Goal: Check status: Check status

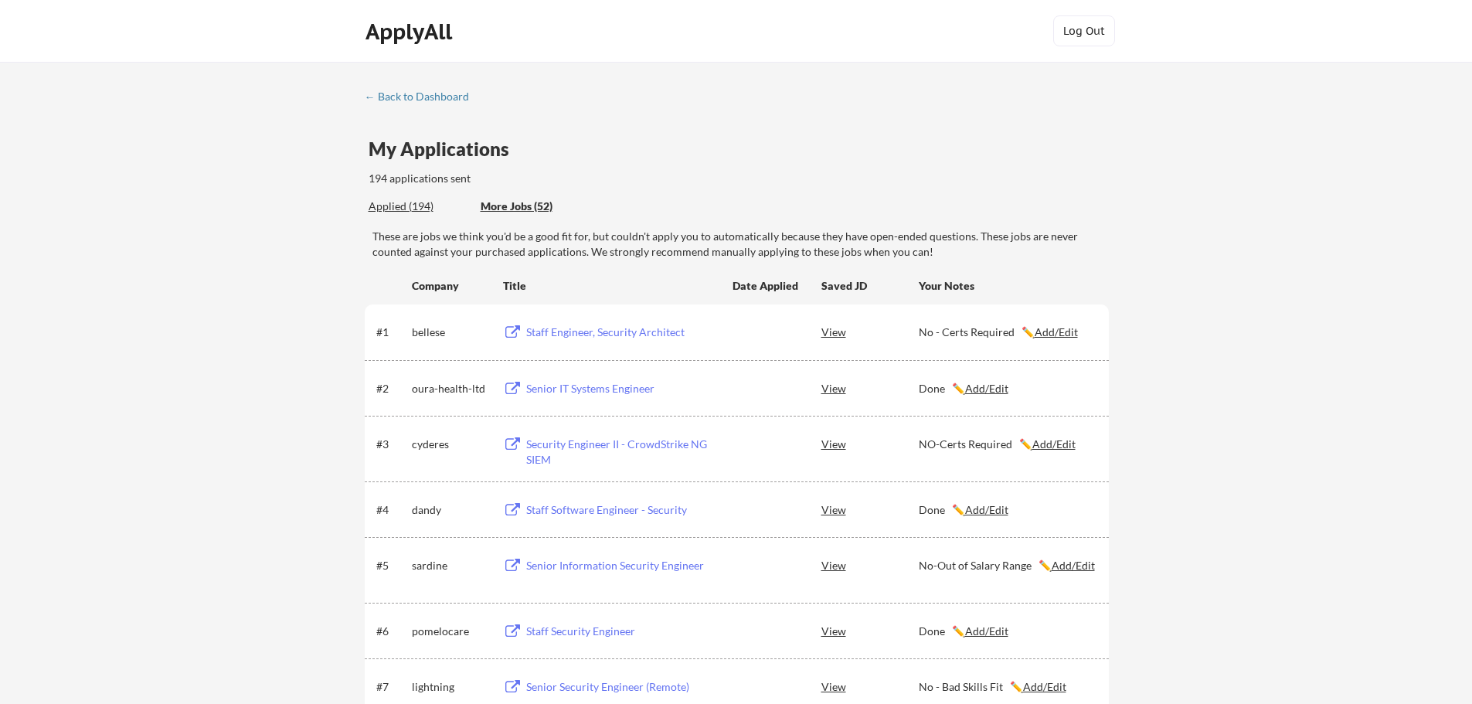
click at [400, 208] on div "Applied (194)" at bounding box center [419, 206] width 100 height 15
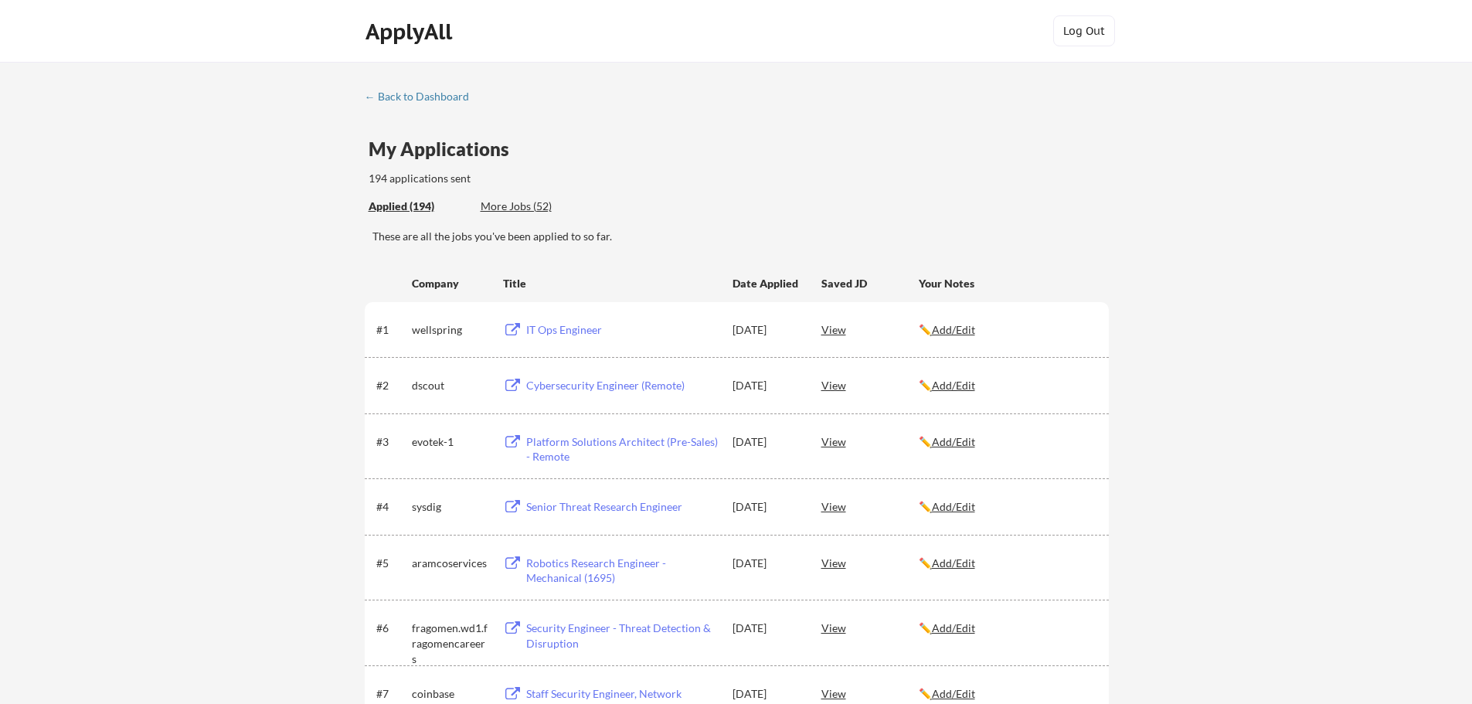
click at [389, 206] on div "Applied (194)" at bounding box center [419, 206] width 100 height 15
click at [388, 206] on div "Applied (194)" at bounding box center [419, 206] width 100 height 15
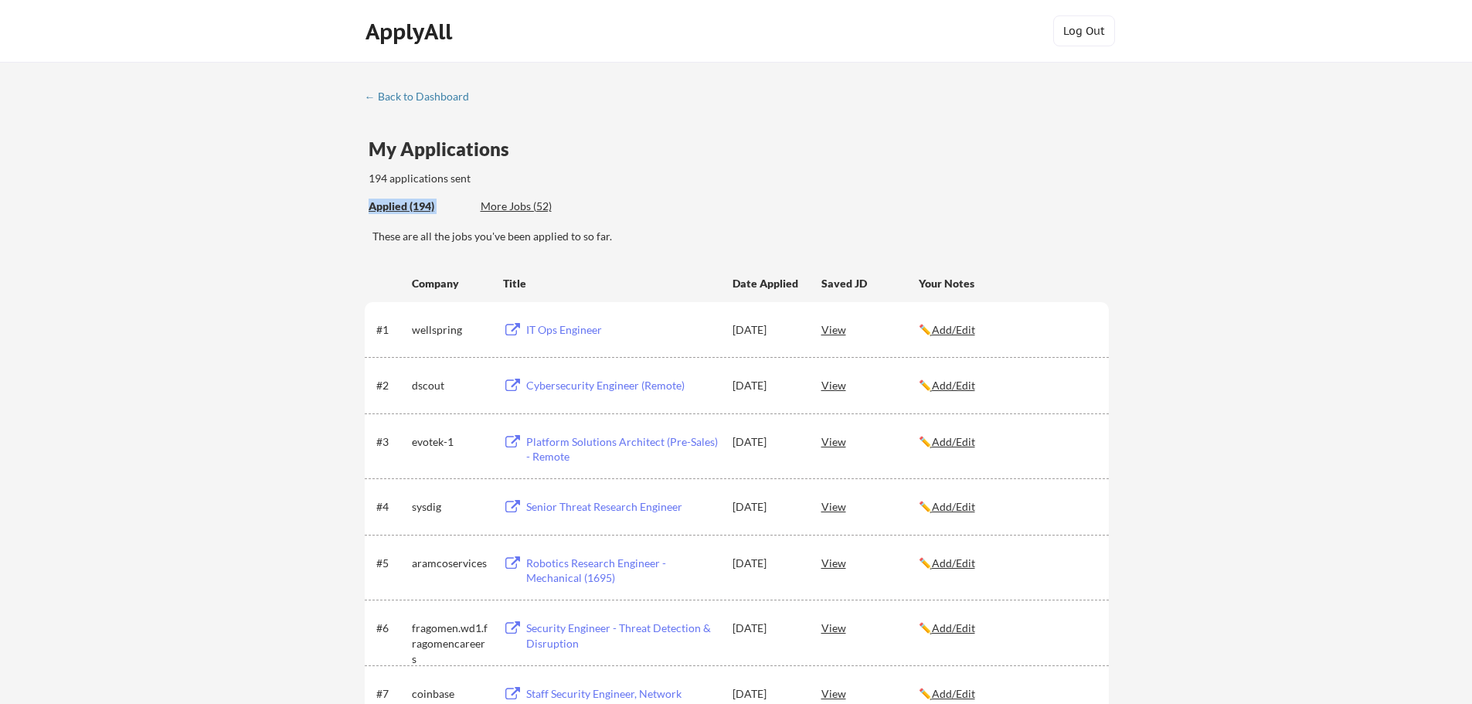
click at [388, 206] on div "Applied (194)" at bounding box center [419, 206] width 100 height 15
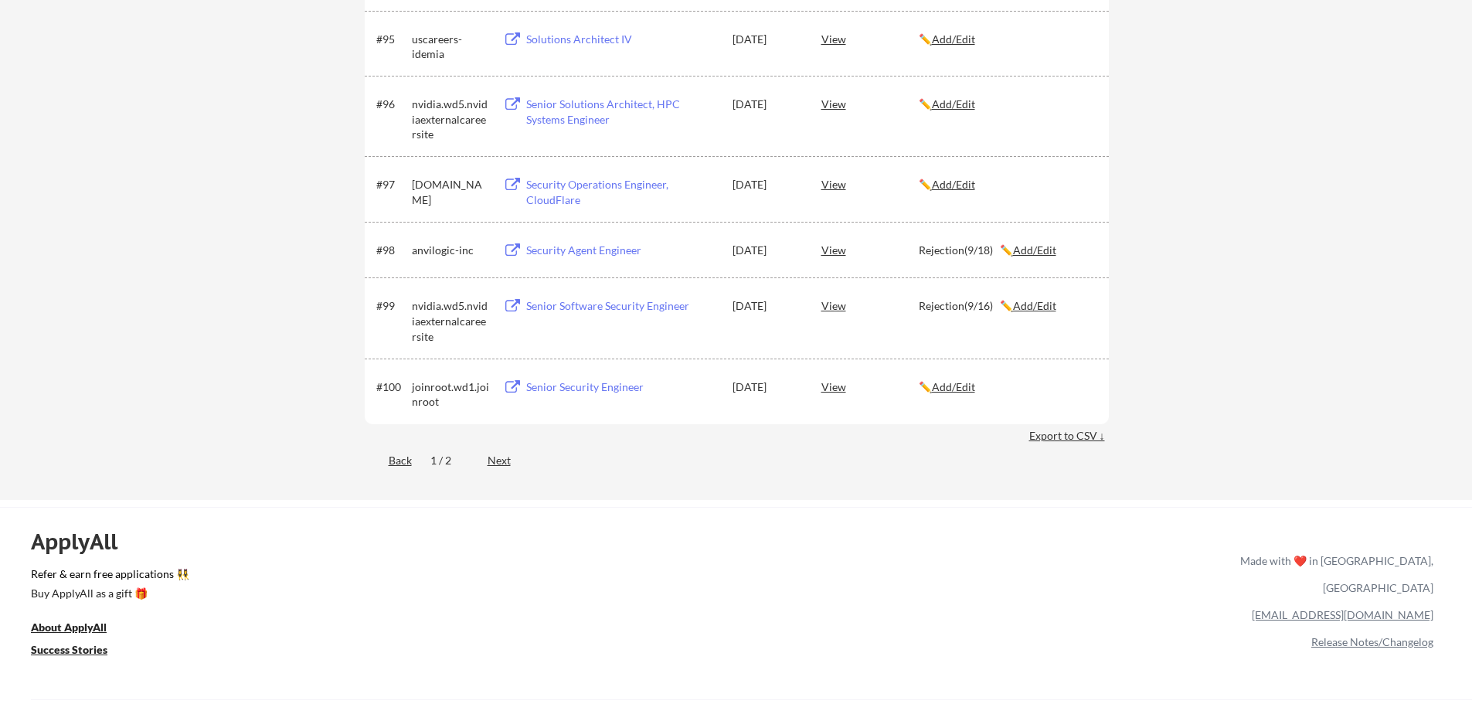
scroll to position [6080, 0]
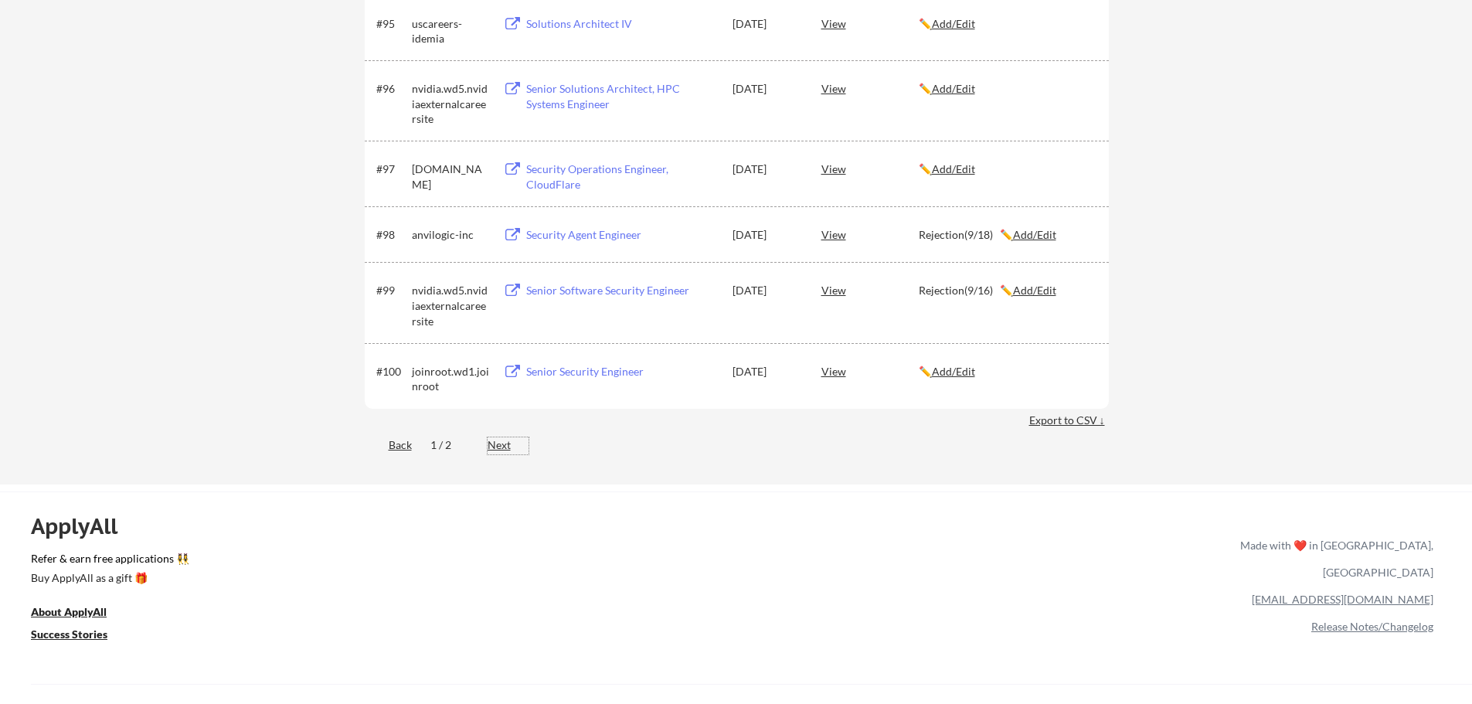
click at [497, 451] on div "Next" at bounding box center [508, 444] width 41 height 15
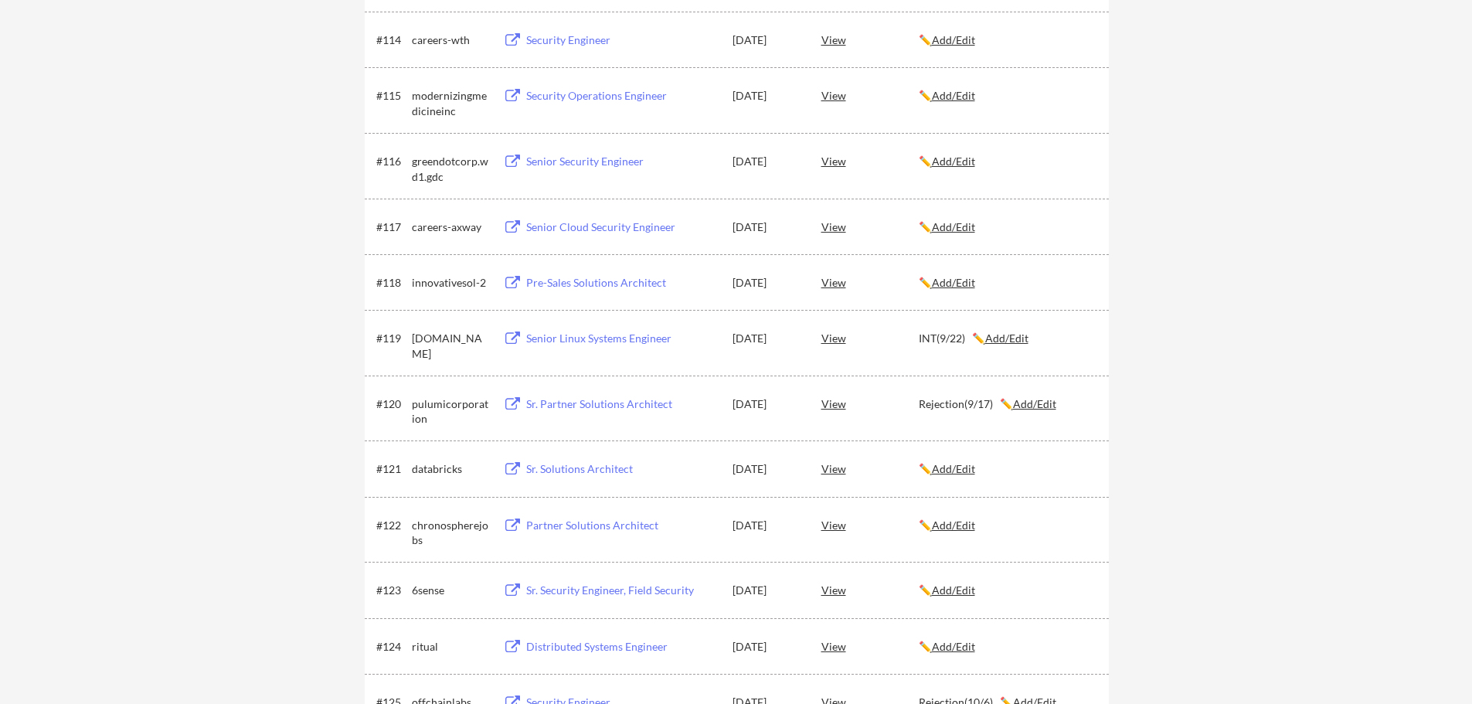
scroll to position [1134, 0]
click at [514, 336] on button at bounding box center [512, 337] width 19 height 15
